Goal: Information Seeking & Learning: Compare options

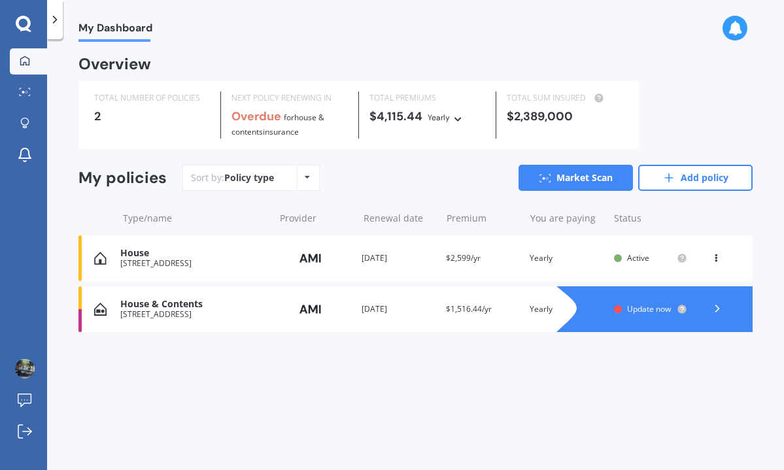
click at [500, 373] on div "My Dashboard Overview TOTAL NUMBER OF POLICIES 2 NEXT POLICY RENEWING IN Overdu…" at bounding box center [415, 257] width 737 height 431
click at [167, 299] on div "House & Contents" at bounding box center [193, 304] width 147 height 11
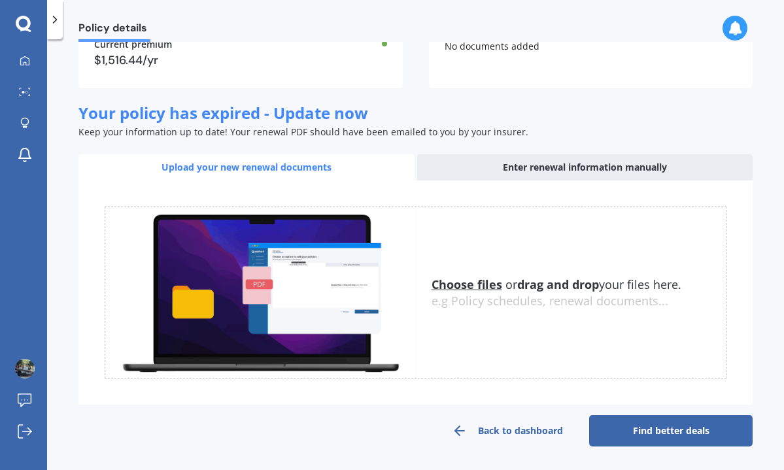
scroll to position [142, 0]
click at [505, 428] on link "Back to dashboard" at bounding box center [507, 430] width 163 height 31
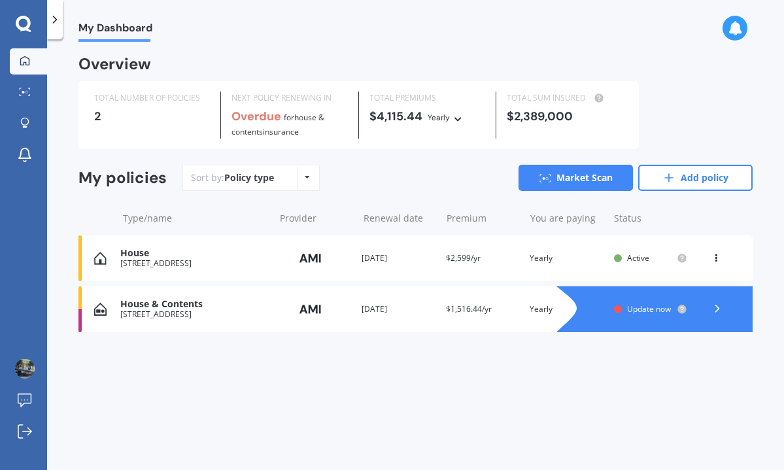
click at [371, 252] on div "Renewal date [DATE]" at bounding box center [398, 258] width 73 height 13
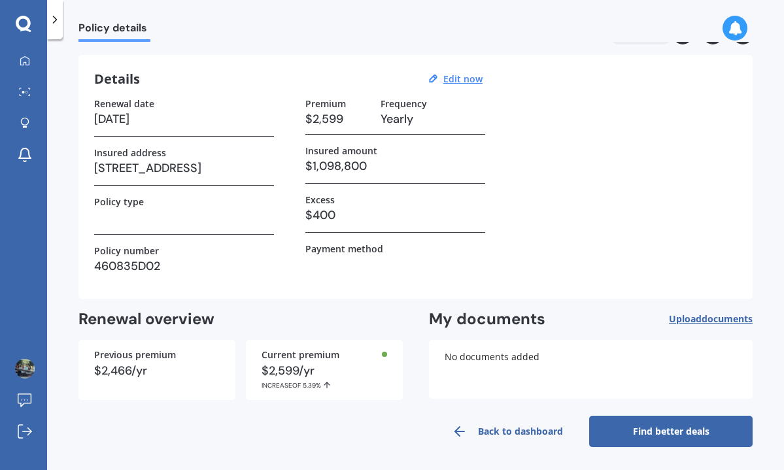
scroll to position [32, 0]
click at [502, 432] on link "Back to dashboard" at bounding box center [507, 432] width 163 height 31
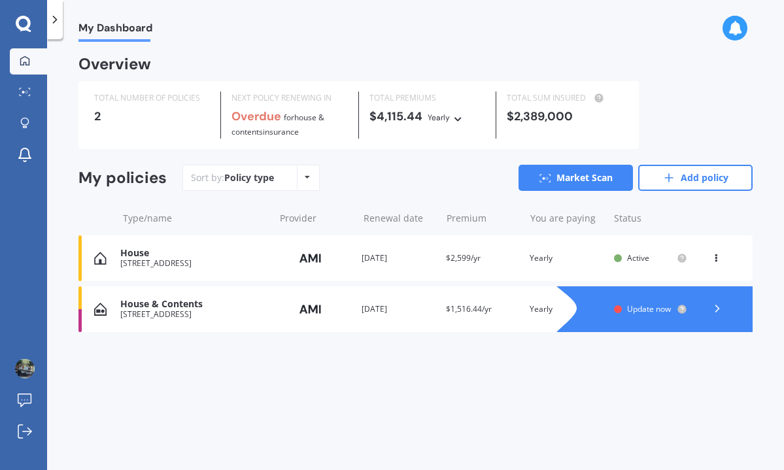
click at [383, 303] on div "Renewal date [DATE]" at bounding box center [398, 309] width 73 height 13
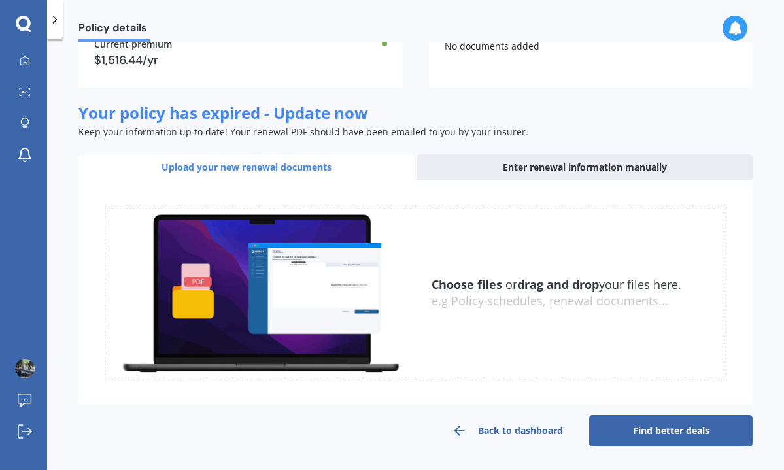
click at [500, 430] on link "Back to dashboard" at bounding box center [507, 430] width 163 height 31
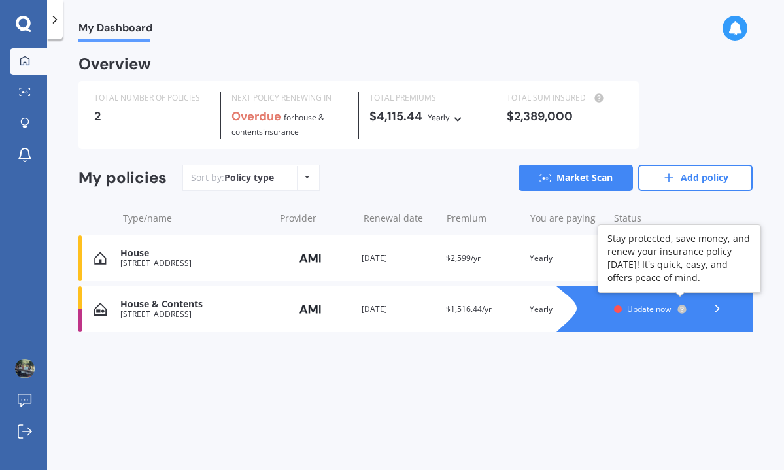
click at [681, 305] on circle at bounding box center [681, 309] width 9 height 9
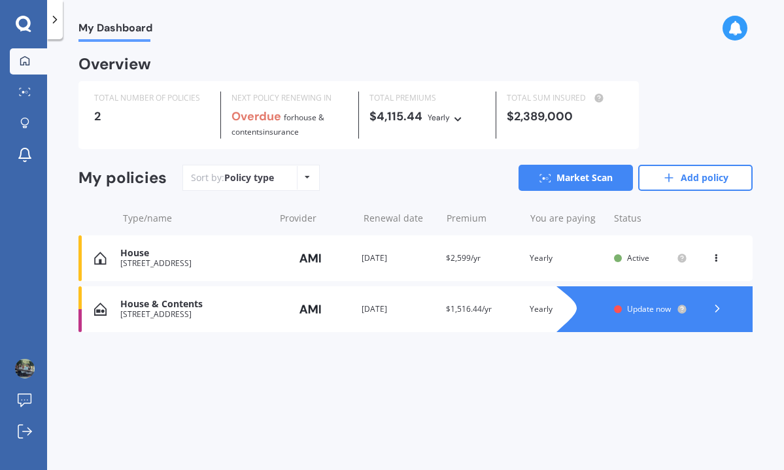
click at [716, 302] on icon at bounding box center [717, 308] width 13 height 13
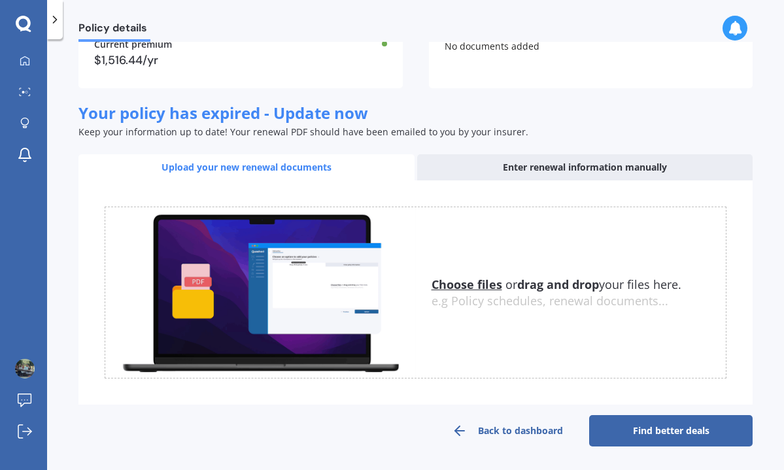
scroll to position [142, 0]
click at [670, 431] on link "Find better deals" at bounding box center [670, 430] width 163 height 31
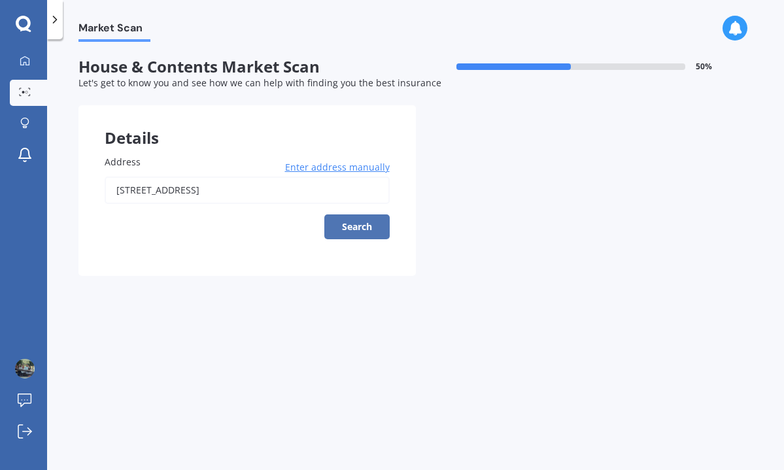
click at [361, 224] on button "Search" at bounding box center [356, 226] width 65 height 25
type input "[STREET_ADDRESS]"
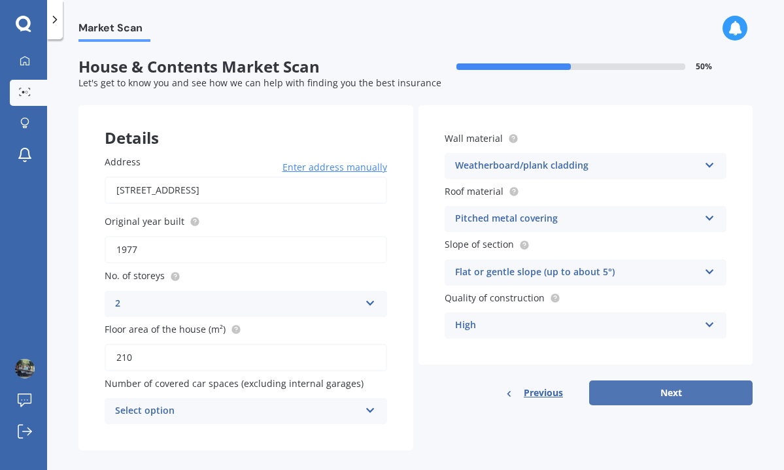
click at [664, 386] on button "Next" at bounding box center [670, 393] width 163 height 25
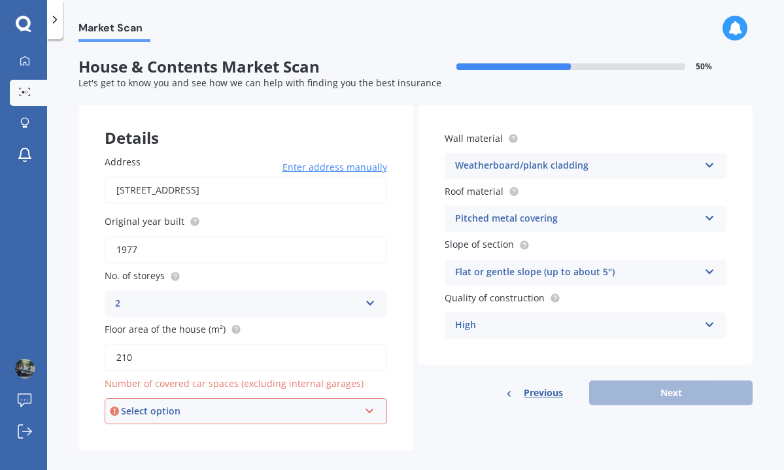
click at [364, 404] on icon at bounding box center [369, 408] width 11 height 9
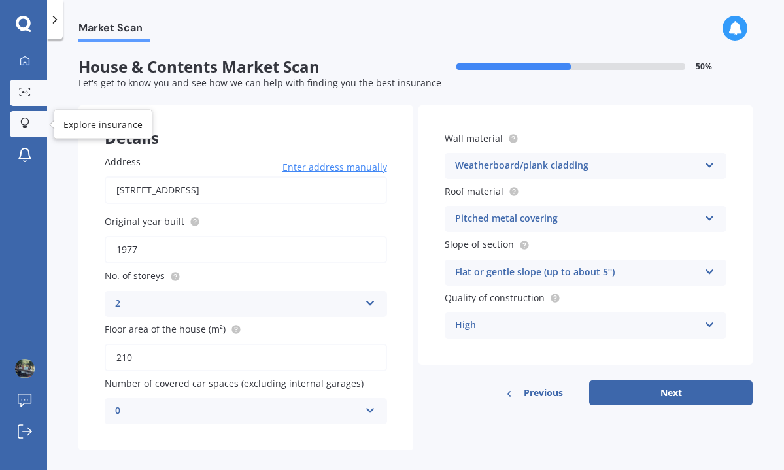
click at [22, 121] on icon at bounding box center [24, 123] width 9 height 11
